Goal: Information Seeking & Learning: Check status

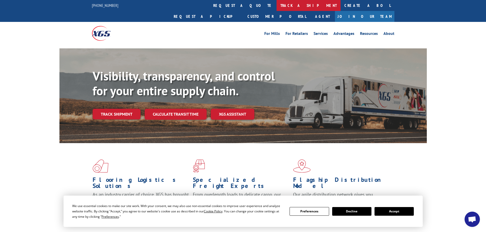
click at [277, 5] on link "track a shipment" at bounding box center [309, 5] width 64 height 11
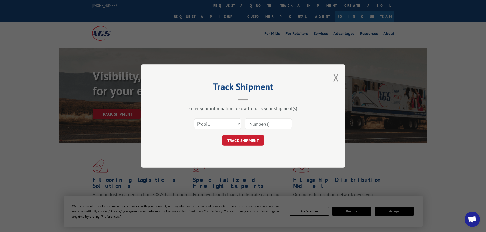
click at [252, 126] on input at bounding box center [268, 124] width 47 height 11
paste input "17001709"
type input "17001709"
click at [244, 135] on form "Select category... Probill BOL PO 17001709 TRACK SHIPMENT" at bounding box center [243, 131] width 153 height 30
click at [244, 140] on button "TRACK SHIPMENT" at bounding box center [243, 140] width 42 height 11
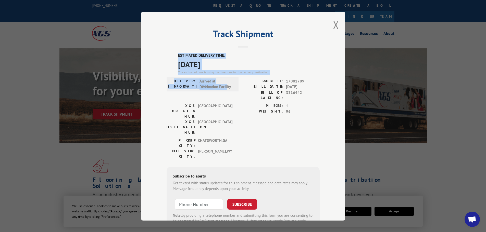
drag, startPoint x: 174, startPoint y: 58, endPoint x: 226, endPoint y: 86, distance: 58.5
click at [226, 86] on div "ESTIMATED DELIVERY TIME: [DATE] The estimated time is using the time zone for t…" at bounding box center [243, 144] width 153 height 183
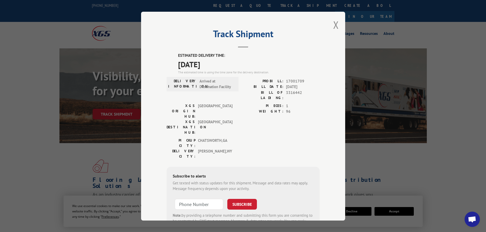
click at [226, 85] on span "Arrived at Destination Facility" at bounding box center [216, 83] width 34 height 11
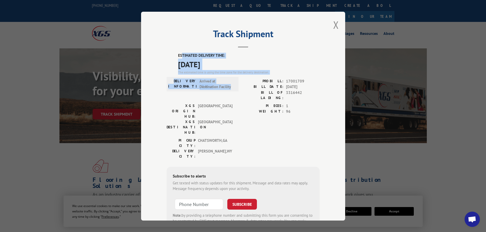
drag, startPoint x: 232, startPoint y: 88, endPoint x: 178, endPoint y: 57, distance: 62.5
click at [179, 57] on div "ESTIMATED DELIVERY TIME: [DATE] The estimated time is using the time zone for t…" at bounding box center [243, 144] width 153 height 183
click at [178, 56] on label "ESTIMATED DELIVERY TIME:" at bounding box center [249, 56] width 142 height 6
drag, startPoint x: 177, startPoint y: 56, endPoint x: 240, endPoint y: 90, distance: 72.2
click at [240, 90] on div "ESTIMATED DELIVERY TIME: [DATE] The estimated time is using the time zone for t…" at bounding box center [243, 144] width 153 height 183
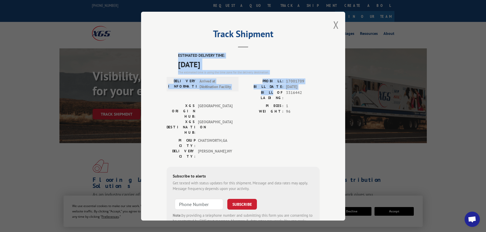
click at [240, 90] on div "DELIVERY INFORMATION: Arrived at Destination Facility PROBILL: 17001709 BILL DA…" at bounding box center [243, 90] width 153 height 25
drag, startPoint x: 237, startPoint y: 89, endPoint x: 168, endPoint y: 50, distance: 79.1
click at [168, 50] on div "Track Shipment ESTIMATED DELIVERY TIME: [DATE] The estimated time is using the …" at bounding box center [243, 116] width 204 height 209
click at [178, 56] on label "ESTIMATED DELIVERY TIME:" at bounding box center [249, 56] width 142 height 6
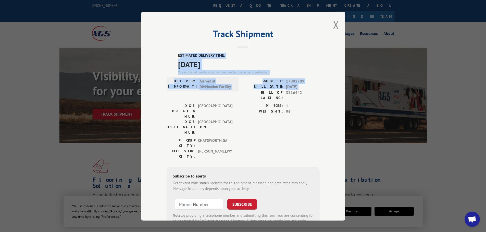
click at [178, 56] on label "ESTIMATED DELIVERY TIME:" at bounding box center [249, 56] width 142 height 6
click at [202, 80] on span "Arrived at Destination Facility" at bounding box center [216, 83] width 34 height 11
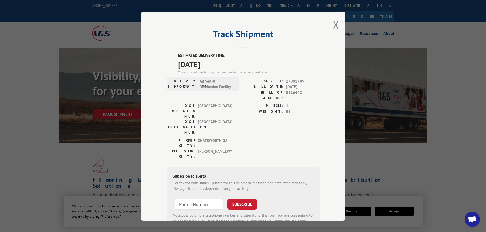
click at [261, 109] on label "WEIGHT:" at bounding box center [263, 112] width 40 height 6
